Goal: Information Seeking & Learning: Learn about a topic

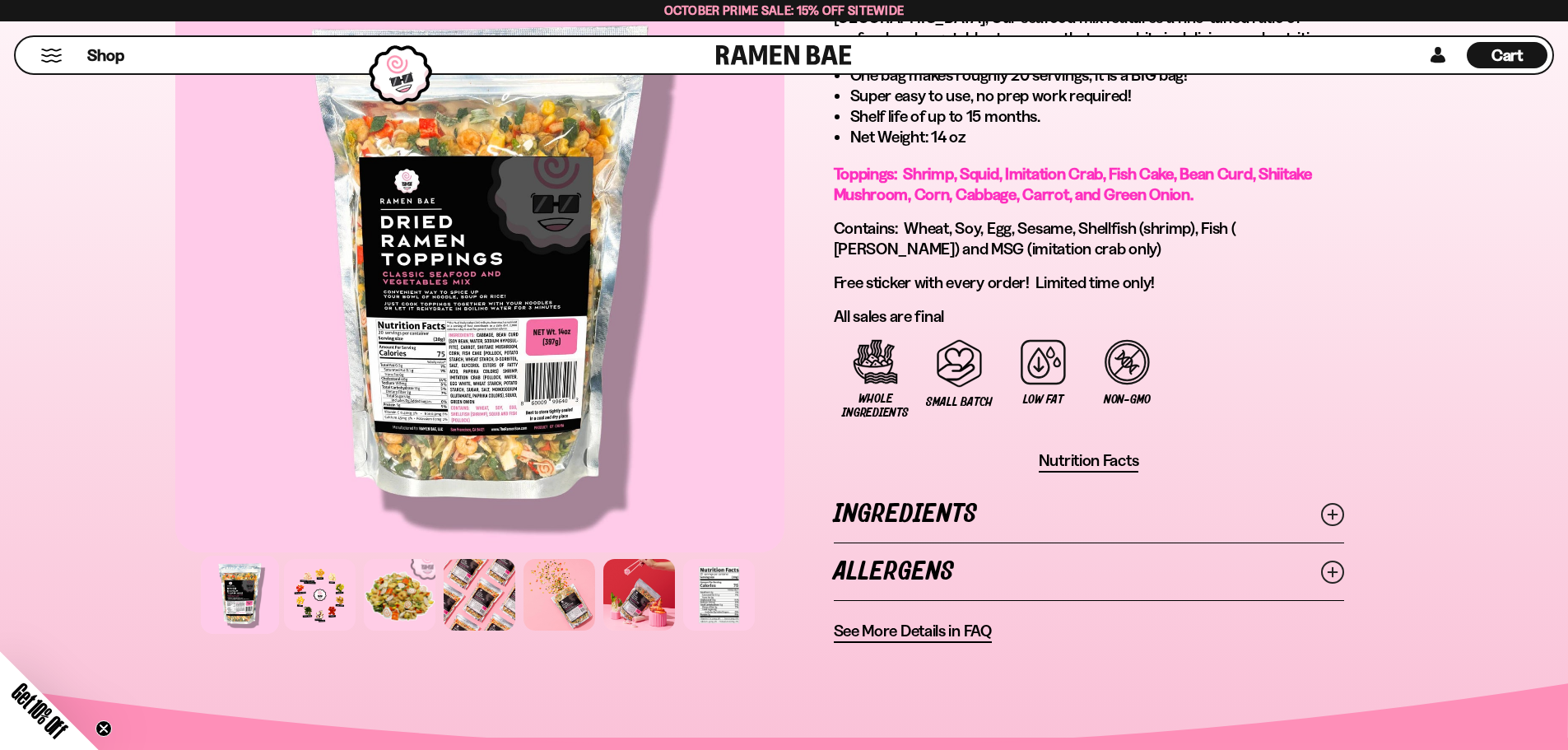
scroll to position [1318, 0]
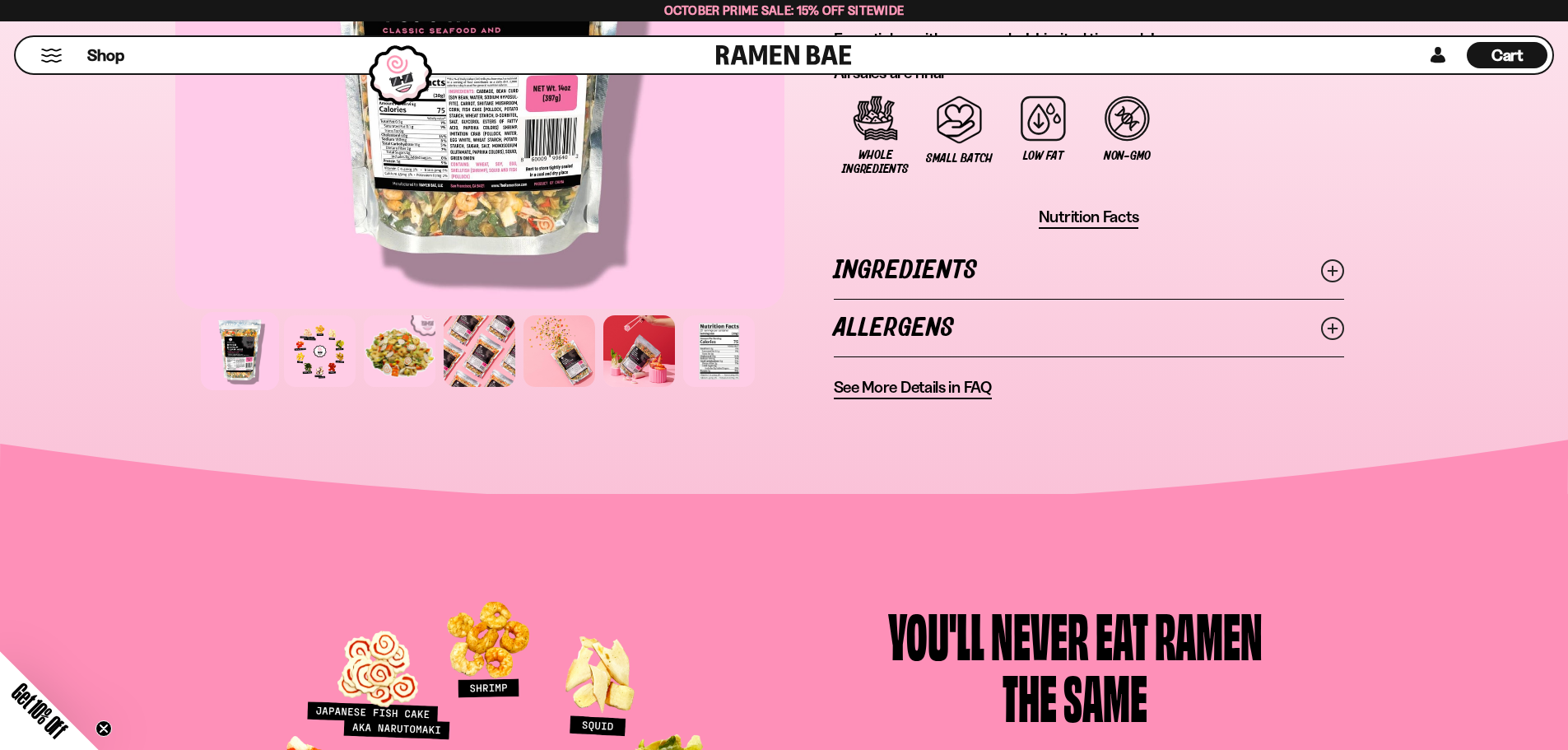
click at [987, 387] on span "See More Details in FAQ" at bounding box center [913, 388] width 158 height 21
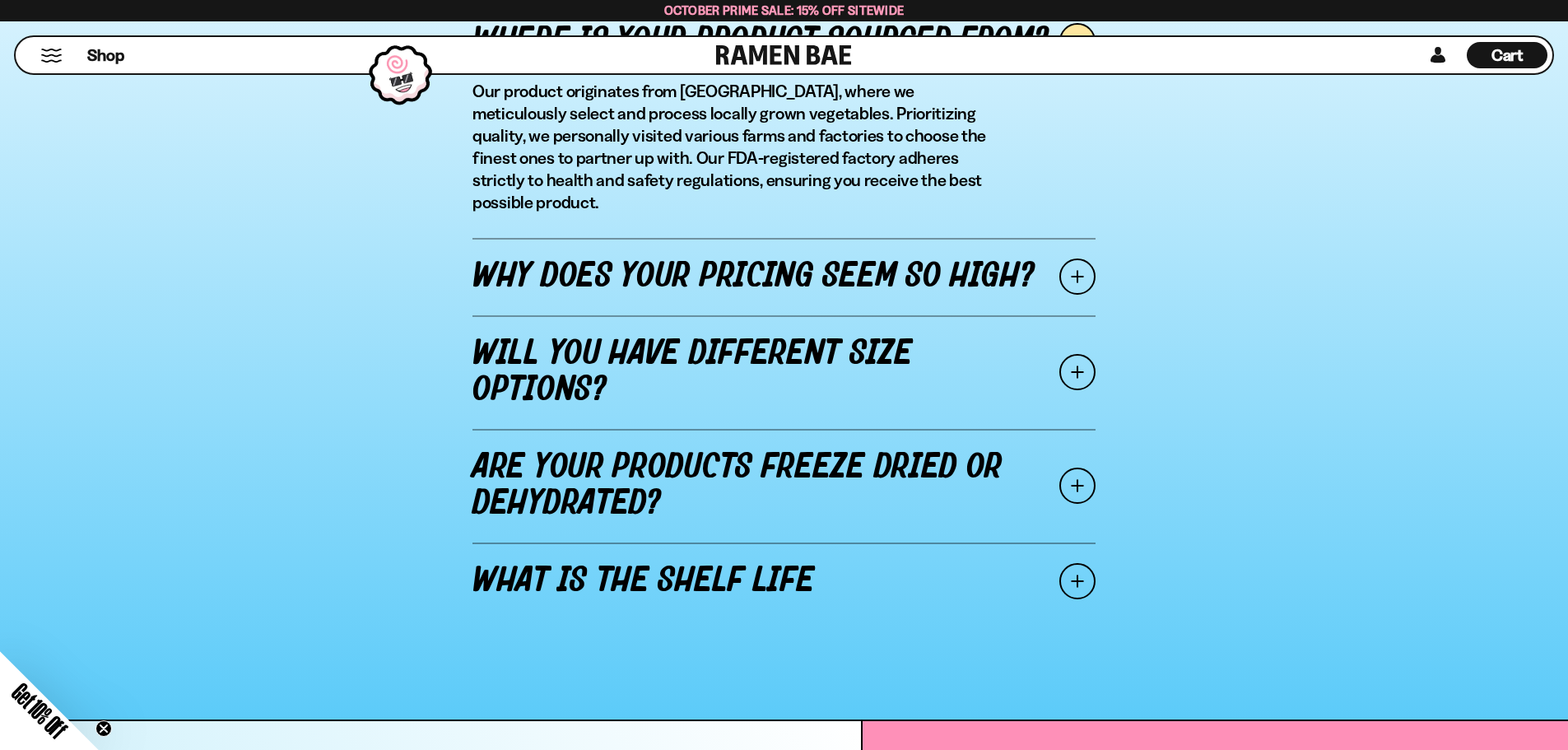
scroll to position [2059, 0]
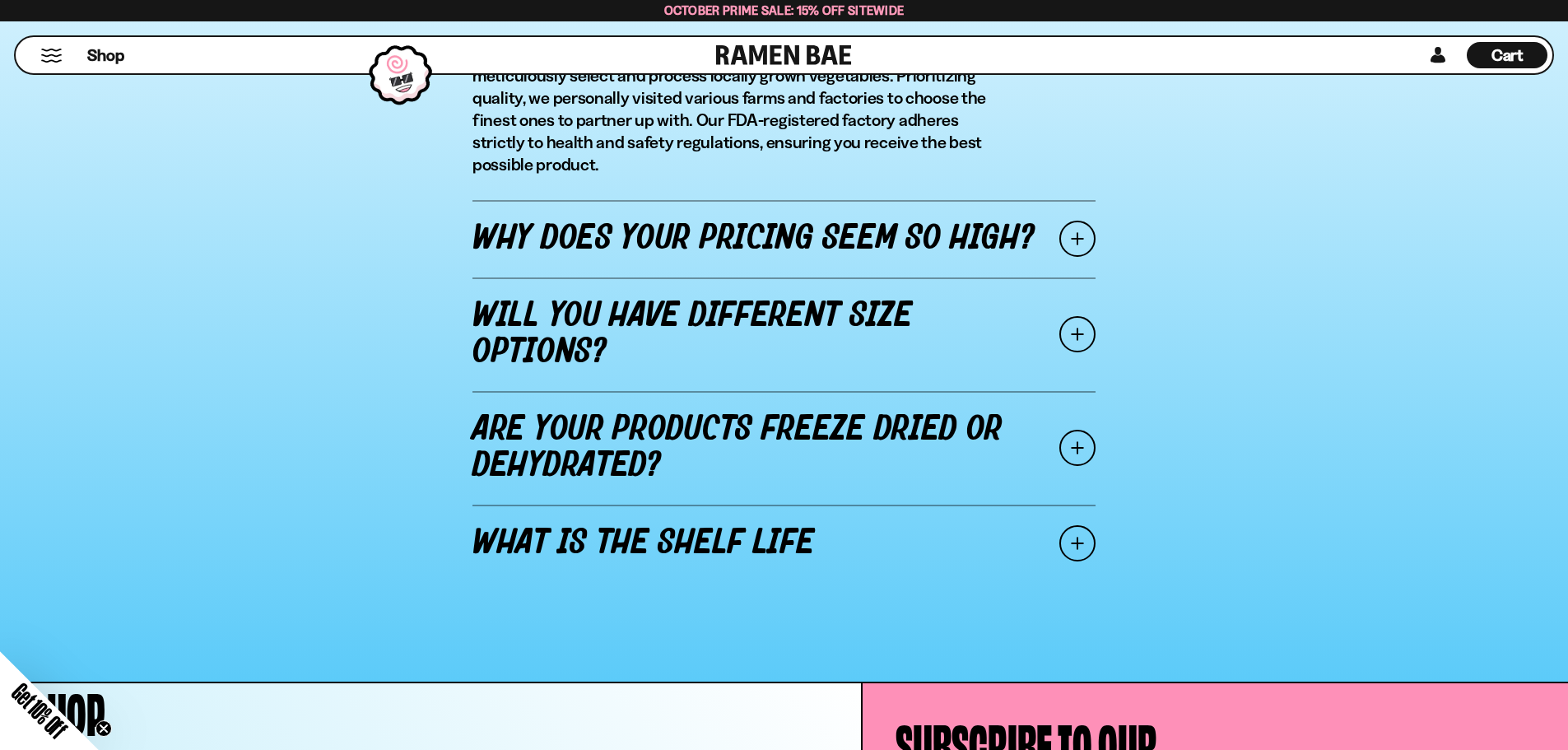
click at [1103, 419] on div "Where is your product sourced from? Our product originates from China, where we…" at bounding box center [784, 273] width 1292 height 652
click at [1082, 431] on span at bounding box center [1077, 448] width 37 height 37
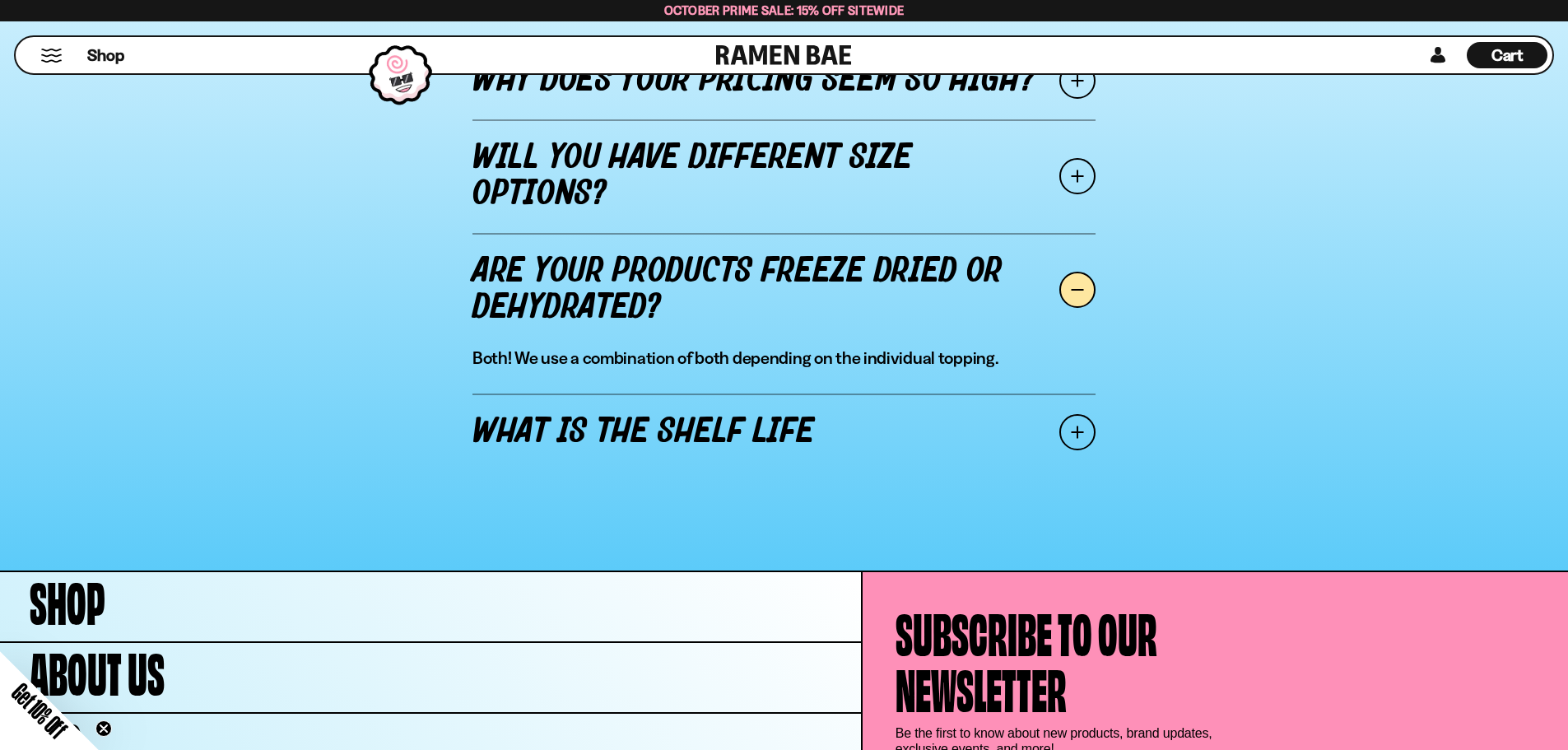
click at [1084, 435] on span at bounding box center [1077, 432] width 37 height 37
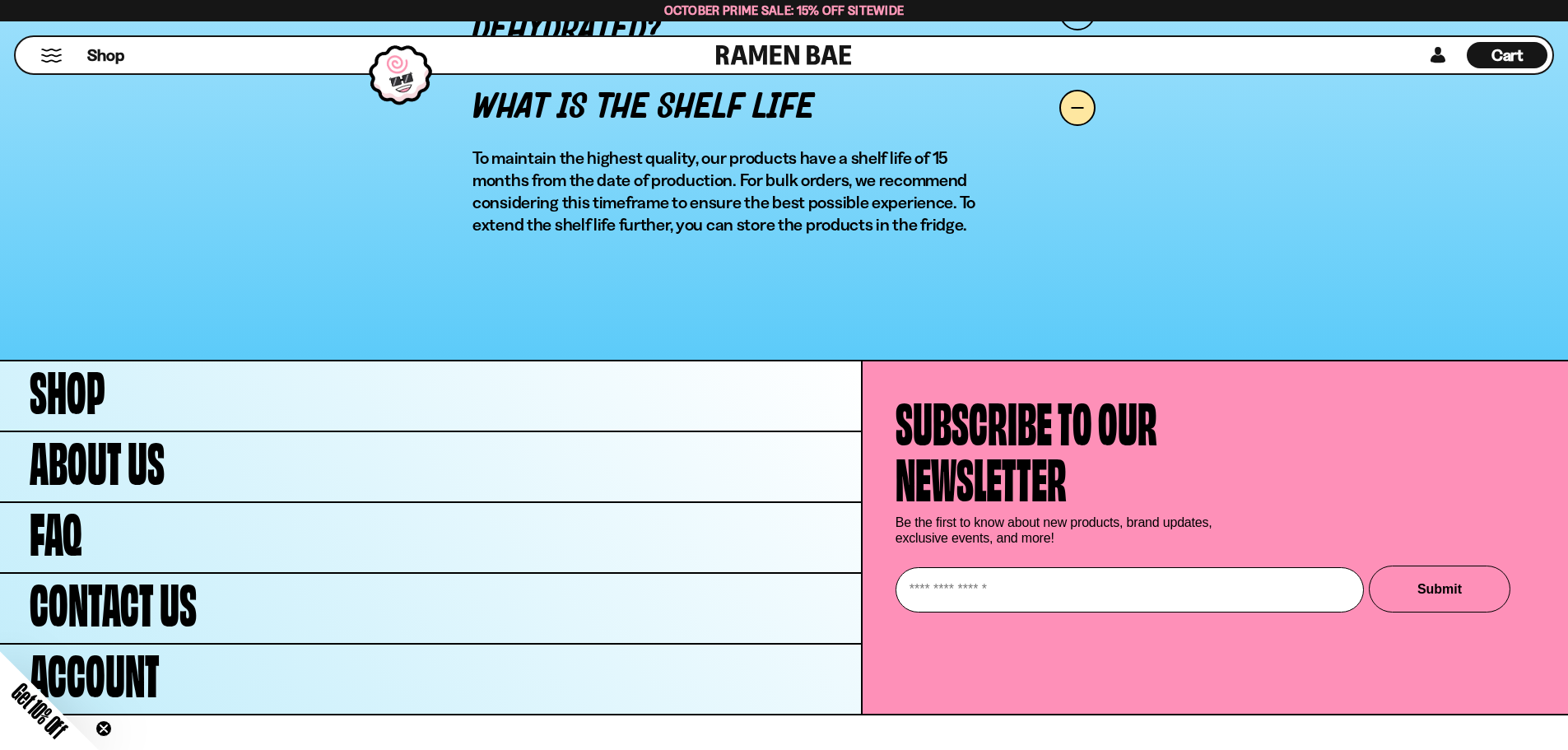
scroll to position [2339, 0]
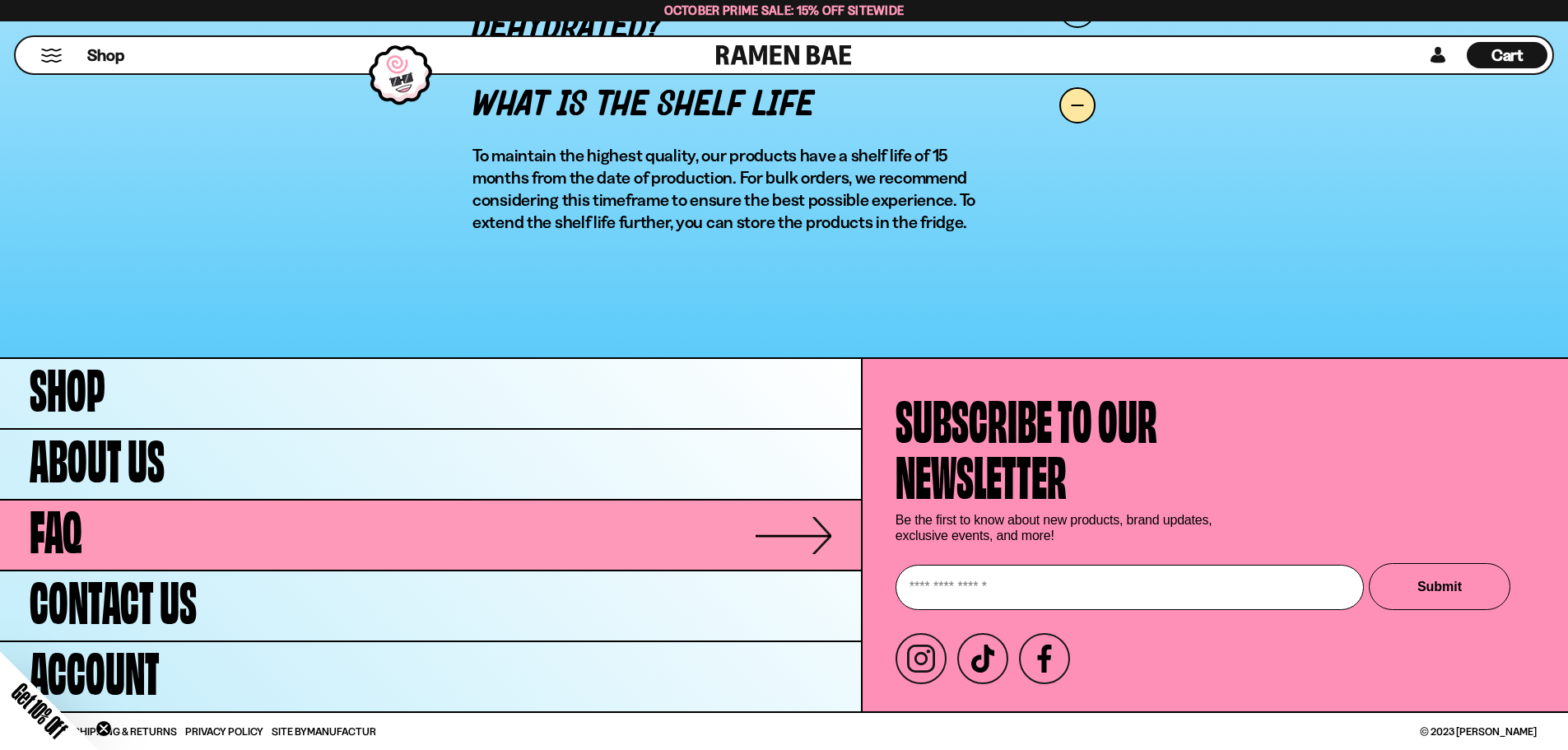
click at [189, 534] on link "FAQ" at bounding box center [431, 535] width 861 height 69
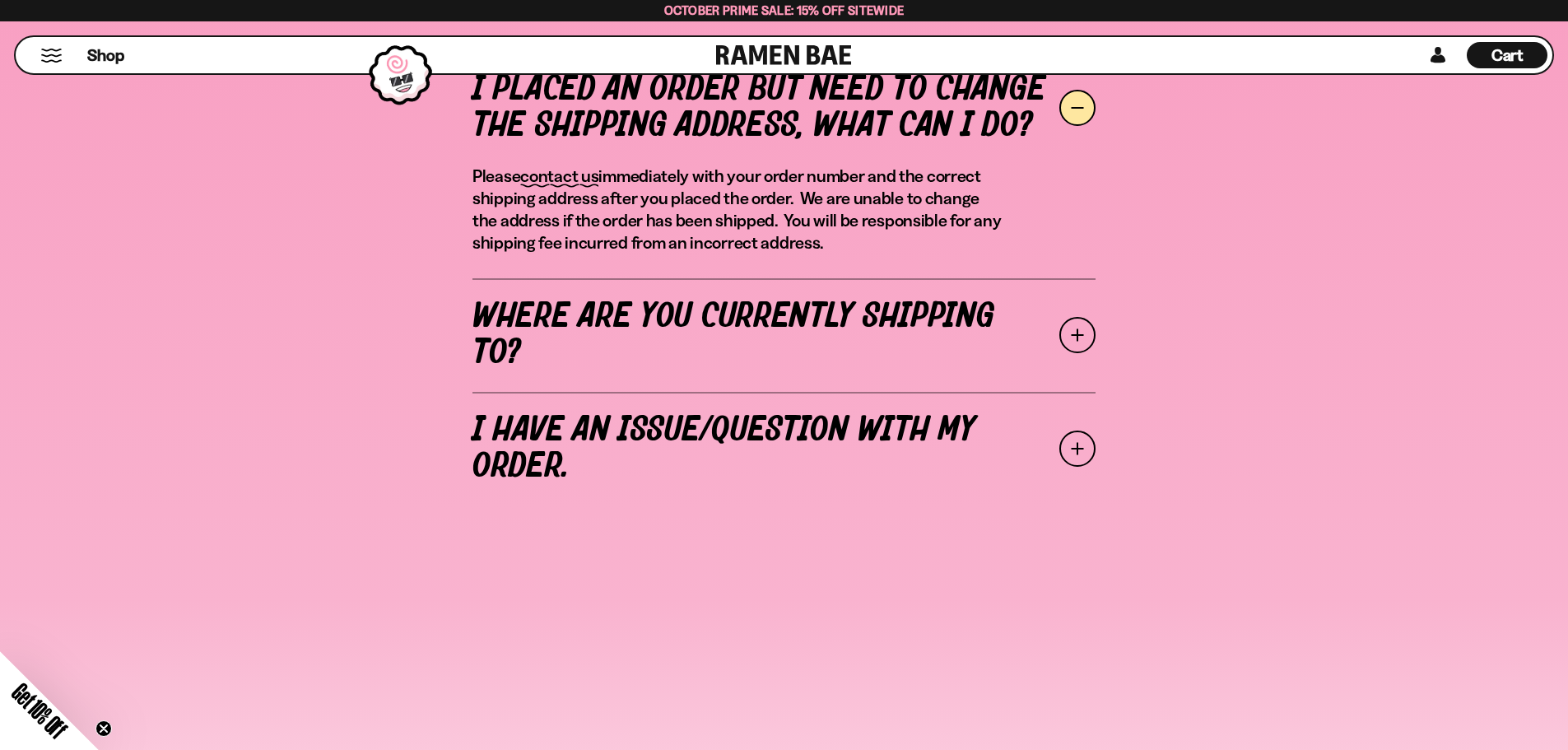
scroll to position [659, 0]
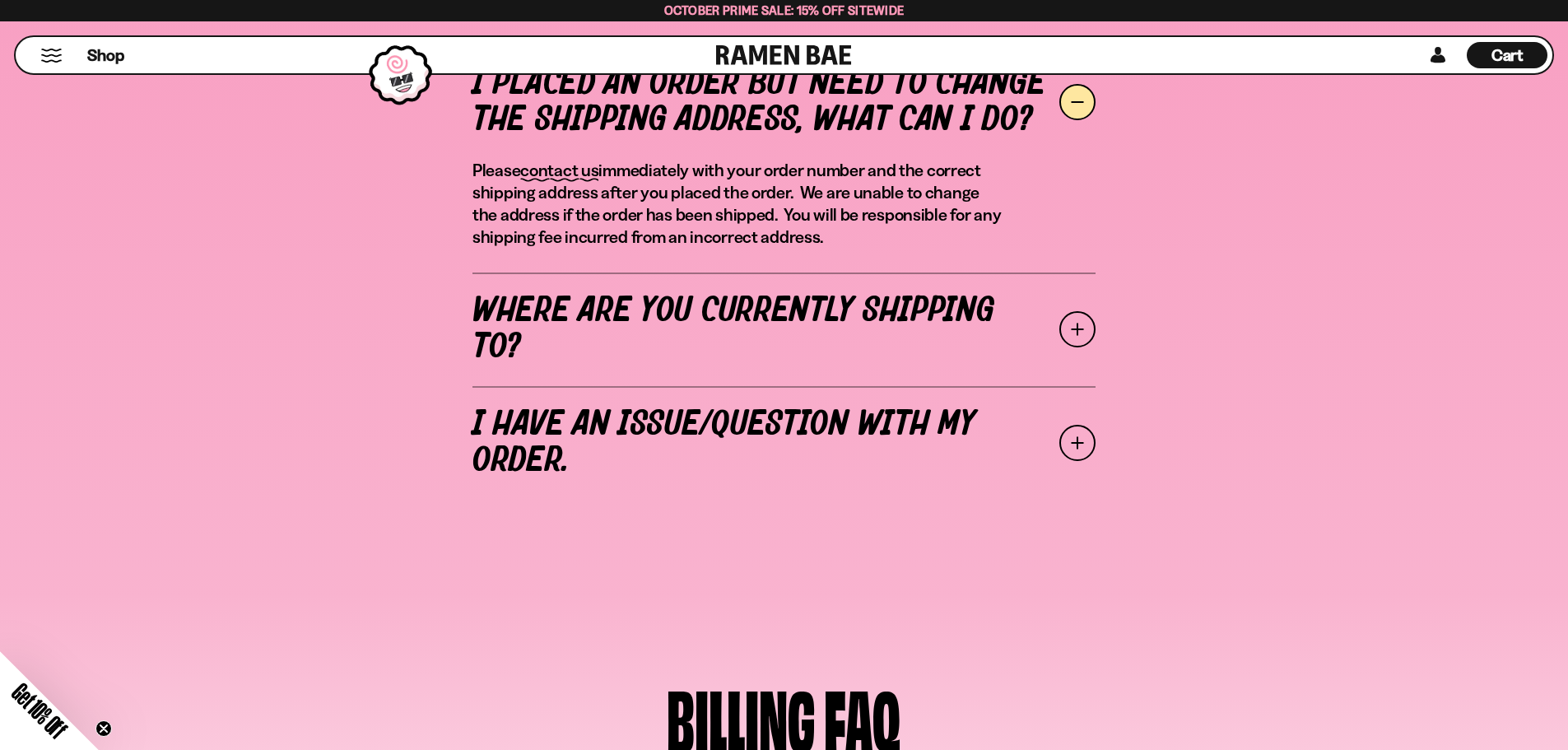
click at [843, 336] on link "Where are you currently shipping to?" at bounding box center [784, 329] width 623 height 114
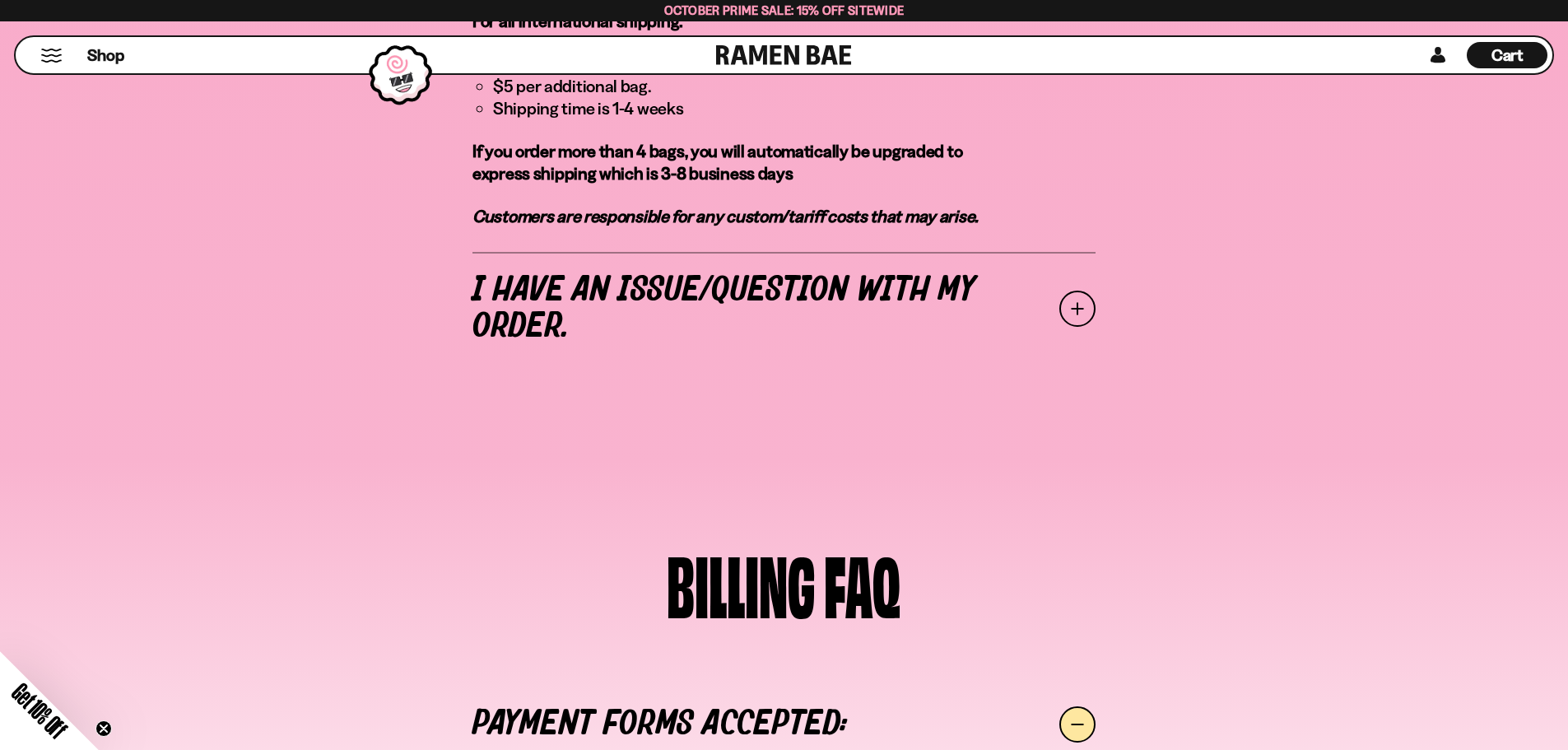
scroll to position [1812, 0]
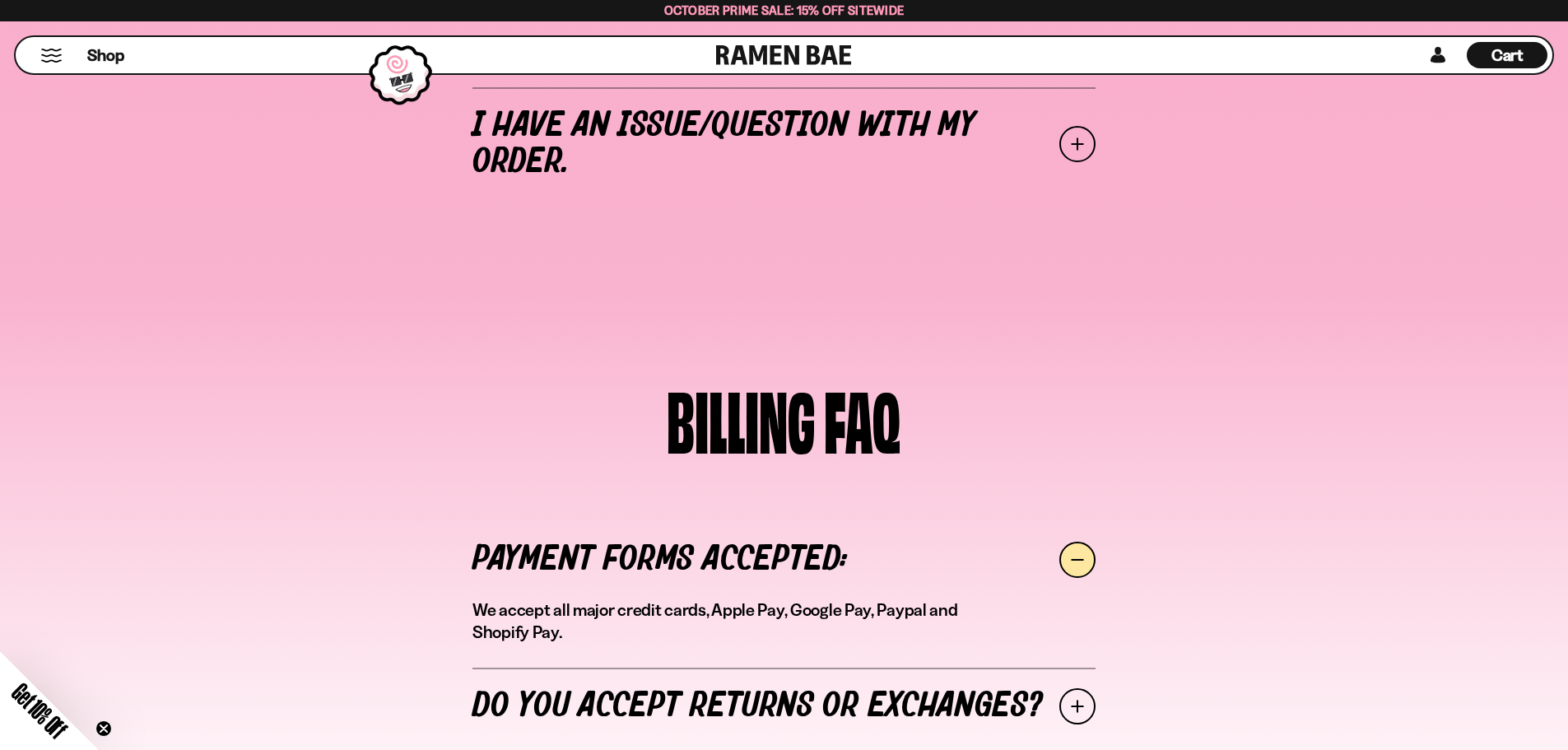
click at [1073, 688] on span at bounding box center [1077, 706] width 37 height 37
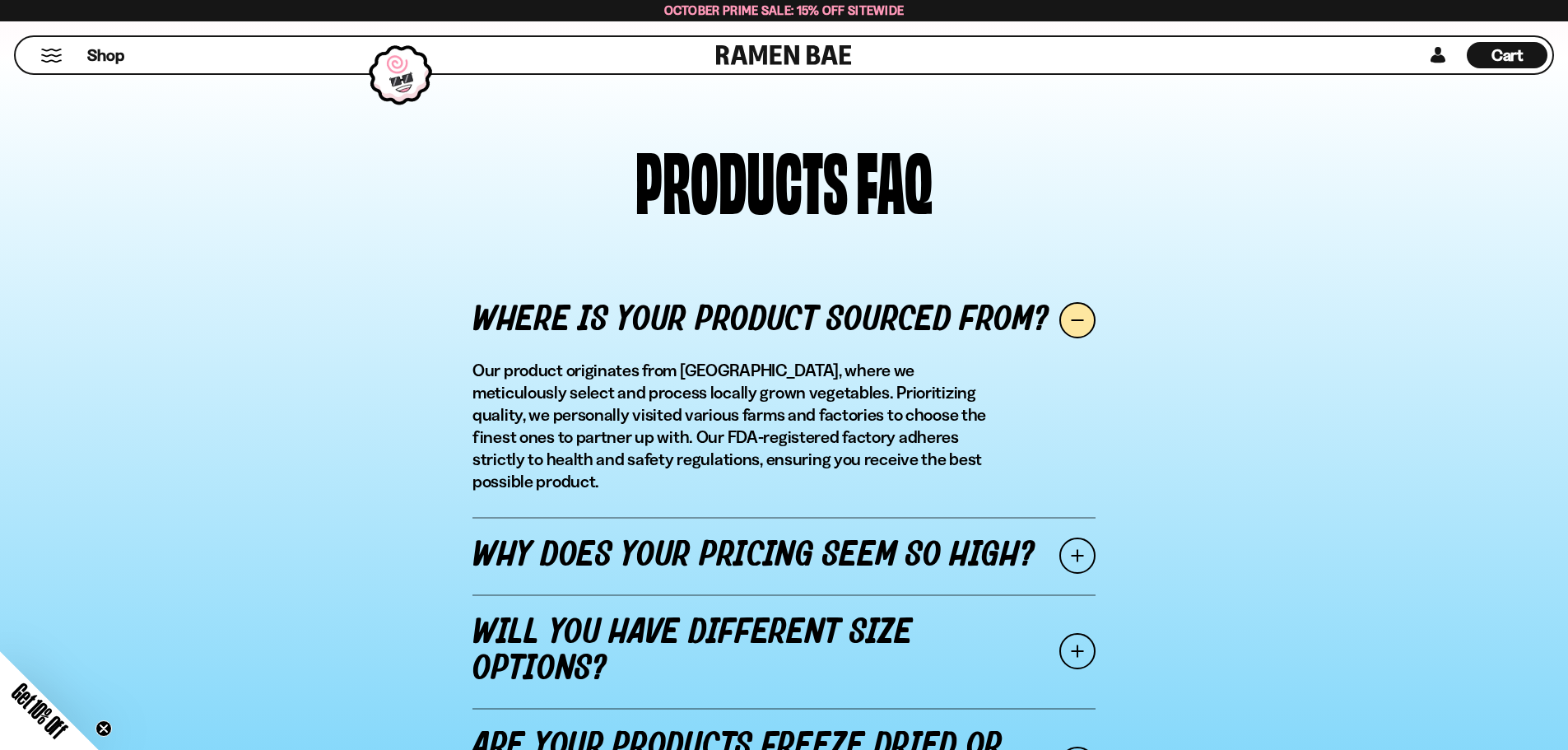
scroll to position [2717, 0]
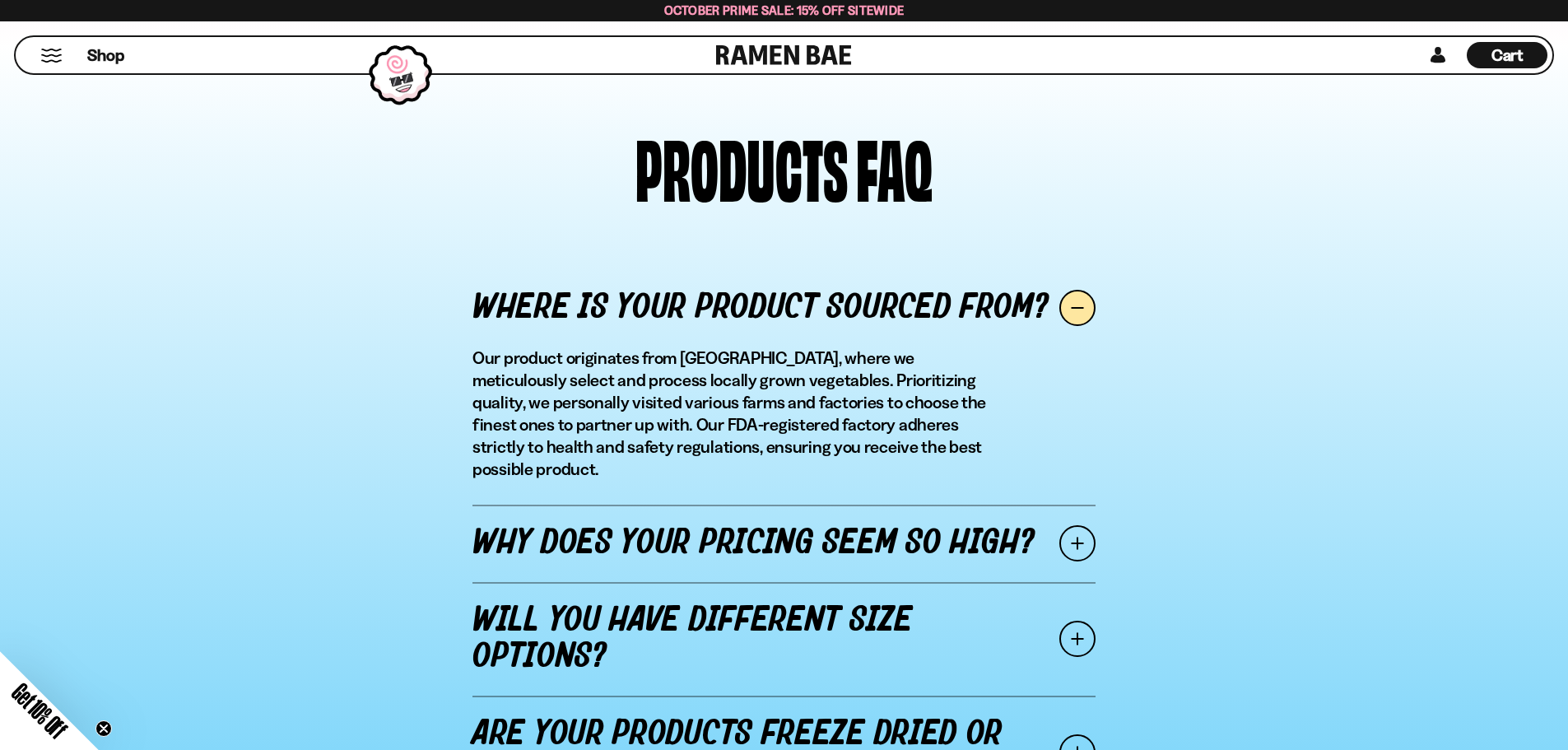
click at [1093, 582] on link "Will you have different size options?" at bounding box center [784, 638] width 623 height 114
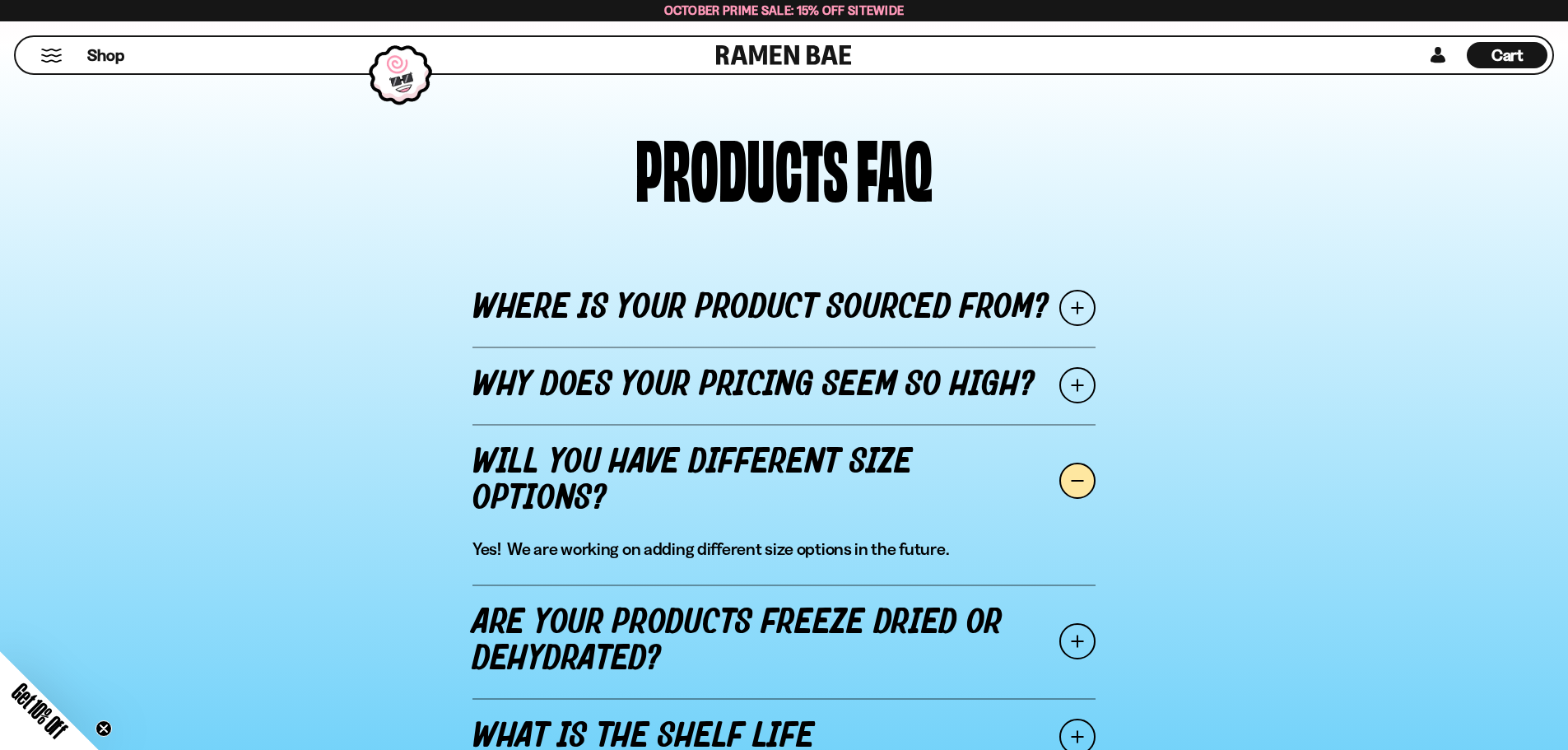
click at [1078, 623] on span at bounding box center [1077, 641] width 37 height 37
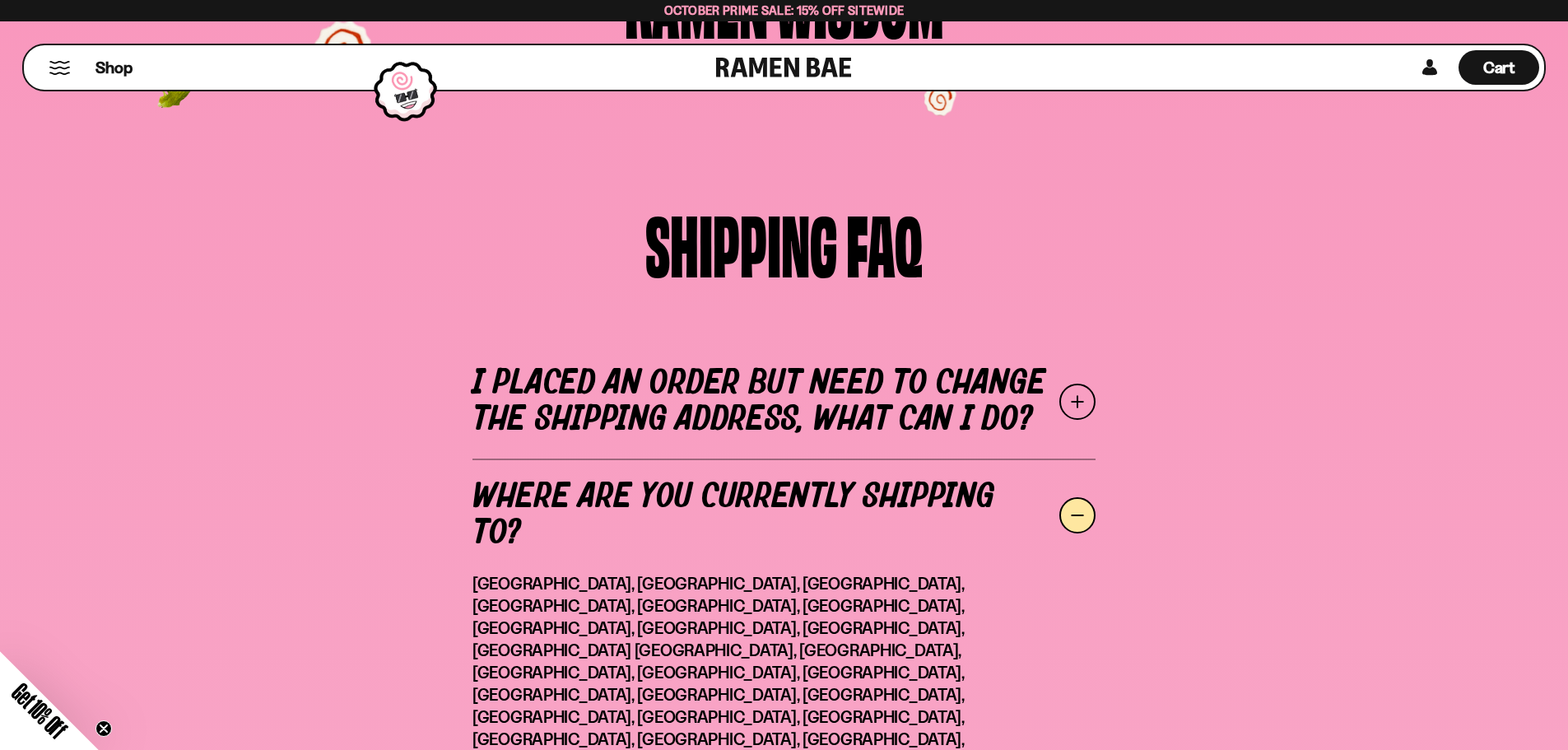
scroll to position [0, 0]
